Goal: Task Accomplishment & Management: Manage account settings

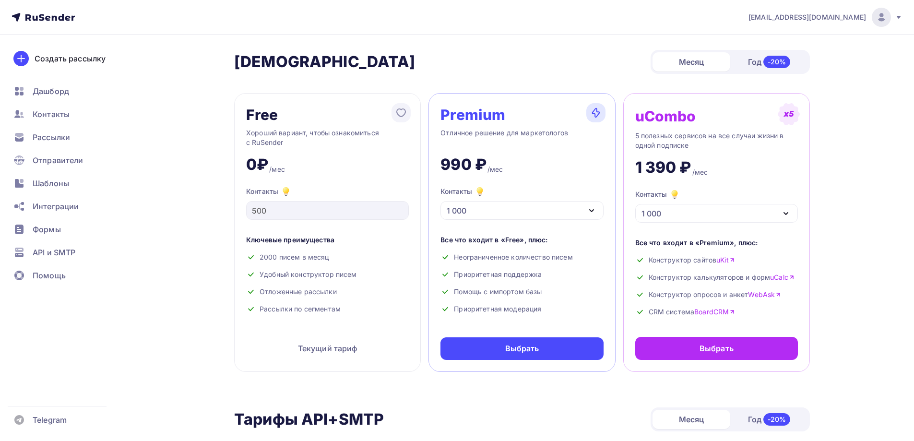
click at [817, 19] on span "52io@mx.aakaak.ru" at bounding box center [806, 17] width 117 height 10
click at [797, 88] on link "Выйти" at bounding box center [815, 87] width 161 height 19
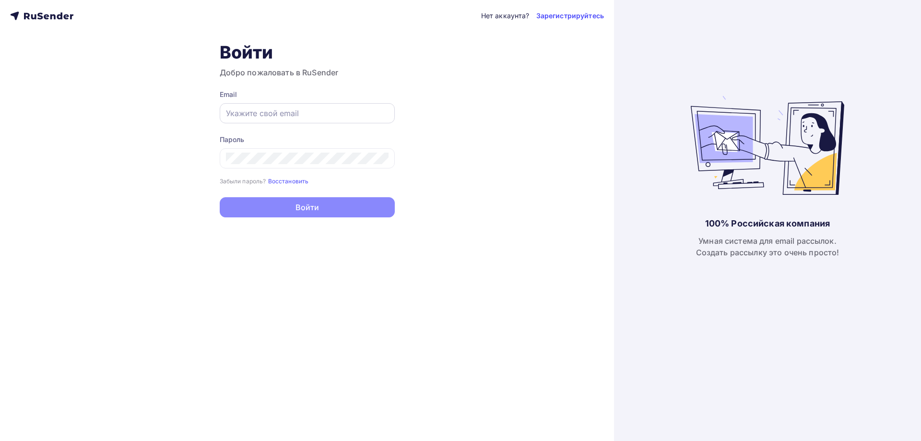
click at [334, 116] on input "text" at bounding box center [307, 113] width 163 height 12
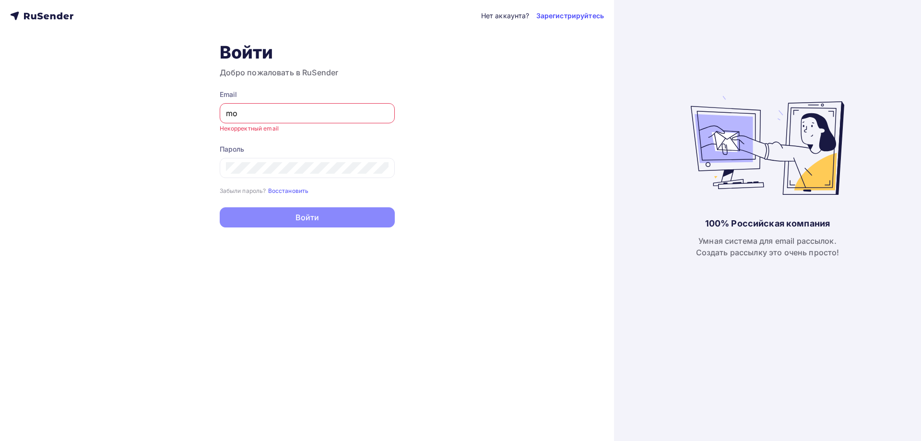
type input "m"
type input "a"
type input "[EMAIL_ADDRESS][DOMAIN_NAME]"
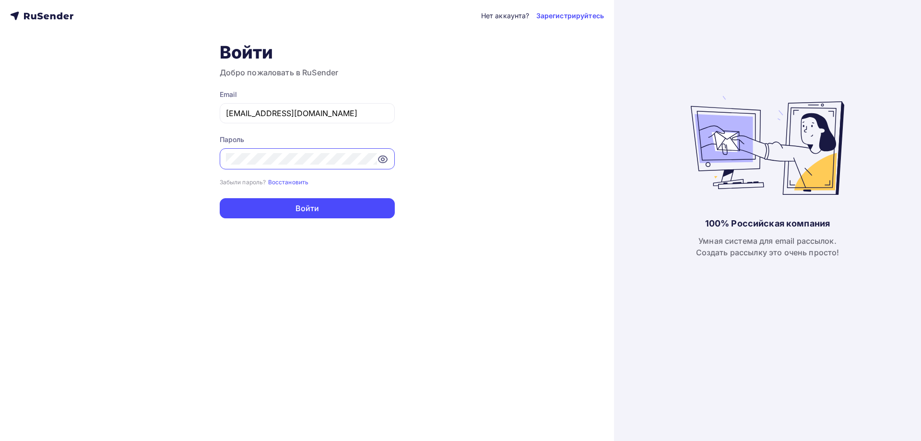
click at [220, 198] on button "Войти" at bounding box center [307, 208] width 175 height 20
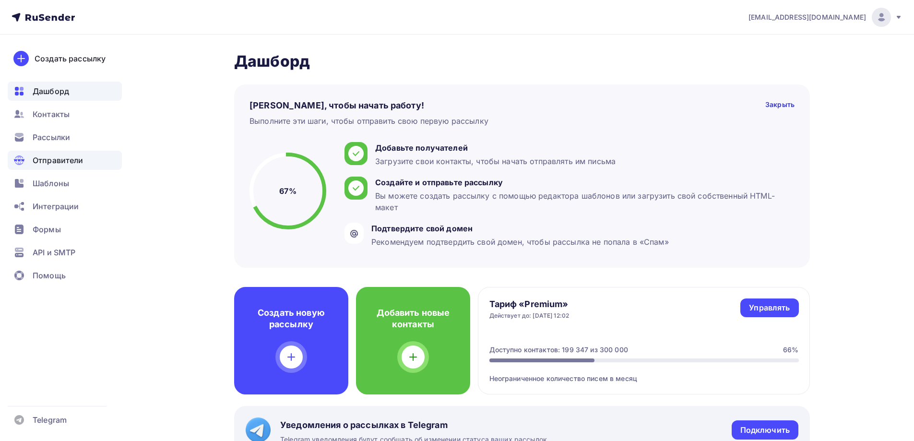
click at [84, 164] on div "Отправители" at bounding box center [65, 160] width 114 height 19
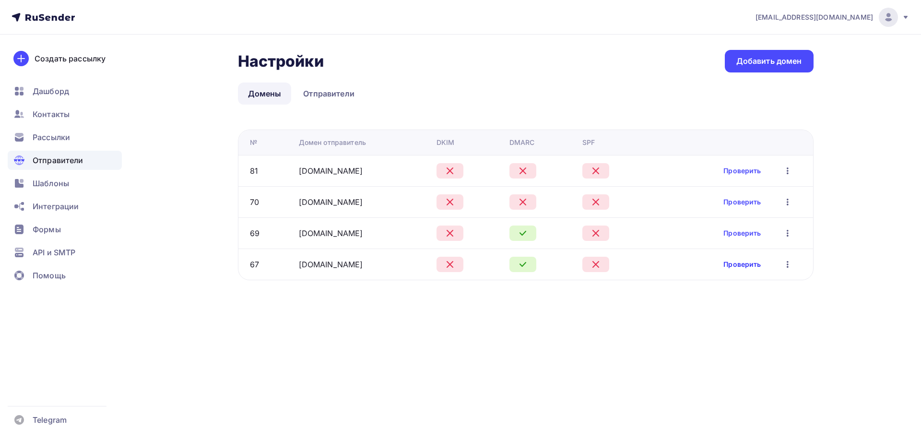
click at [749, 264] on link "Проверить" at bounding box center [741, 264] width 37 height 10
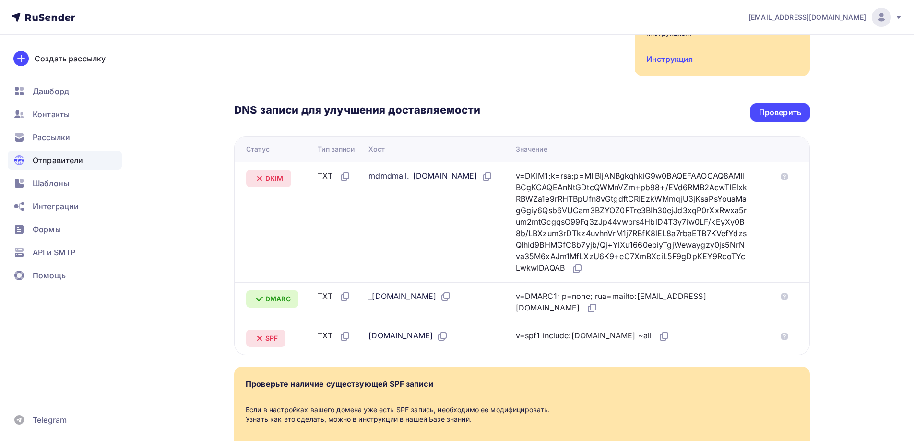
scroll to position [240, 0]
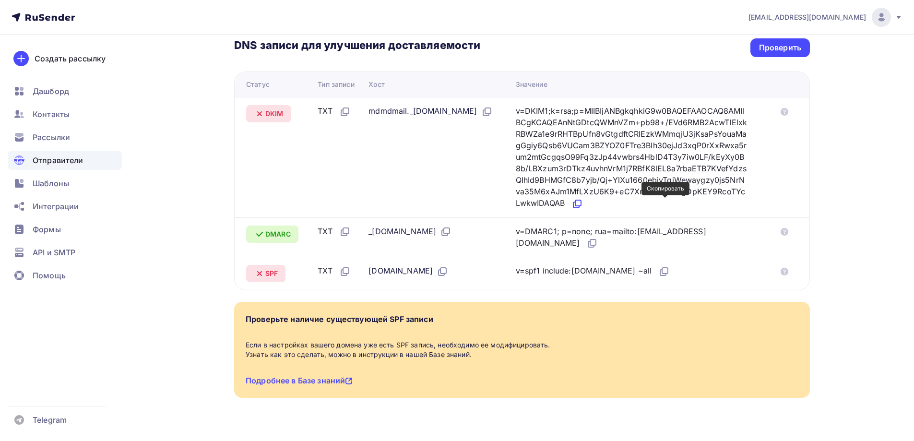
drag, startPoint x: 668, startPoint y: 205, endPoint x: 660, endPoint y: 205, distance: 8.2
click at [581, 205] on icon at bounding box center [578, 203] width 6 height 6
click at [669, 274] on icon at bounding box center [664, 272] width 12 height 12
click at [773, 48] on div "Проверить" at bounding box center [780, 47] width 42 height 11
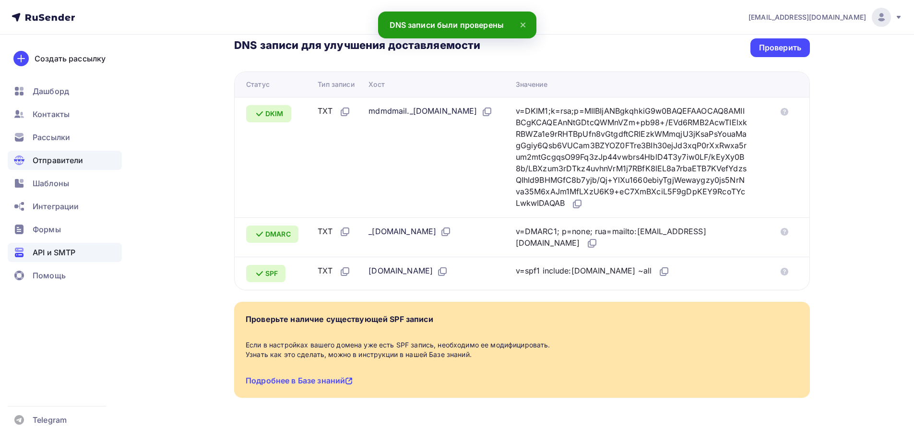
click at [64, 245] on div "API и SMTP" at bounding box center [65, 252] width 114 height 19
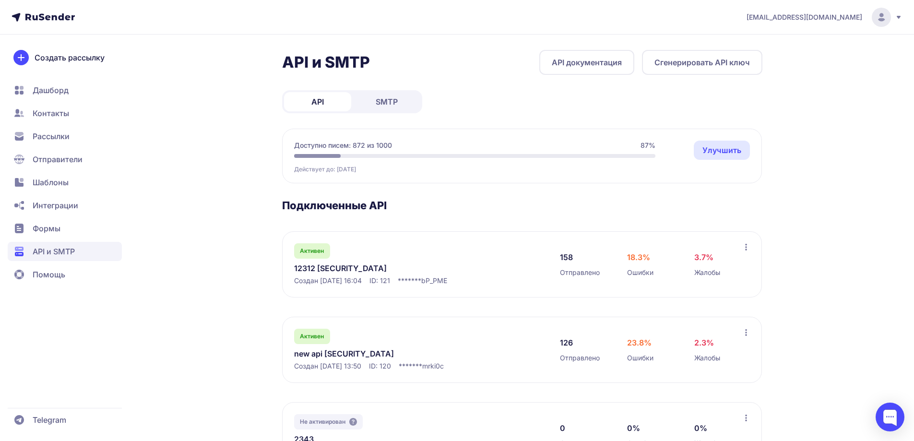
click at [77, 215] on nav "Дашборд Контакты Рассылки Отправители Шаблоны Интеграции Формы API и SMTP Помощь" at bounding box center [65, 182] width 114 height 203
click at [74, 211] on span "Интеграции" at bounding box center [65, 205] width 114 height 19
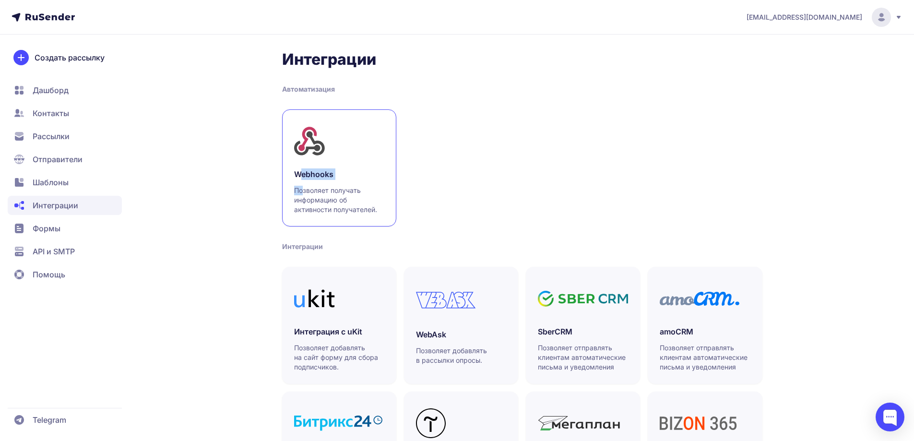
click at [302, 183] on div "Webhooks Позволяет получать информацию об активности получателей." at bounding box center [339, 191] width 90 height 46
